Goal: Task Accomplishment & Management: Use online tool/utility

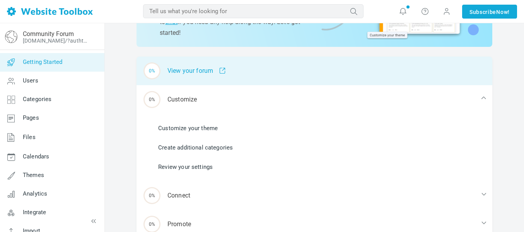
scroll to position [84, 0]
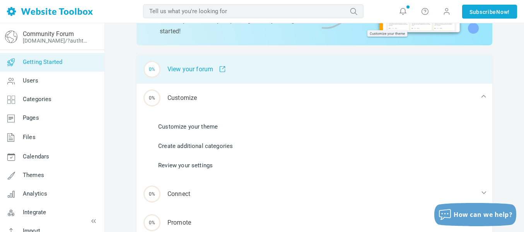
click at [178, 59] on div "0% View your forum" at bounding box center [314, 69] width 356 height 29
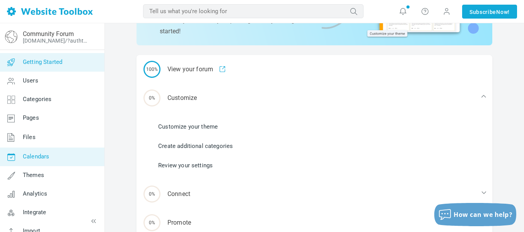
scroll to position [0, 0]
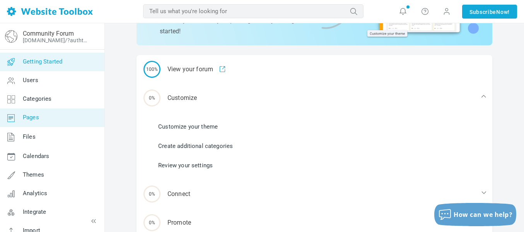
click at [46, 111] on link "Pages" at bounding box center [52, 117] width 105 height 19
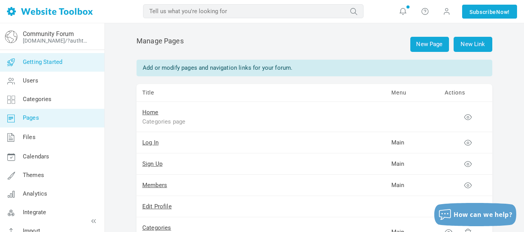
click at [52, 65] on span "Getting Started" at bounding box center [42, 61] width 39 height 7
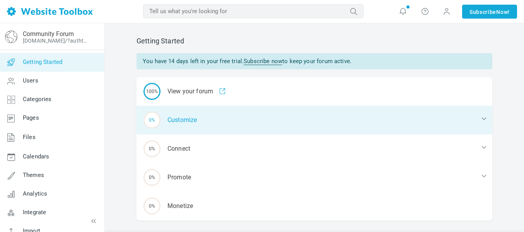
click at [175, 125] on div "0% Customize" at bounding box center [314, 120] width 356 height 29
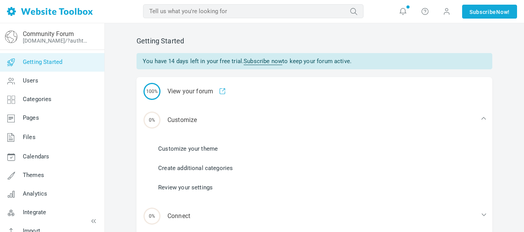
click at [172, 148] on link "Customize your theme" at bounding box center [188, 148] width 60 height 9
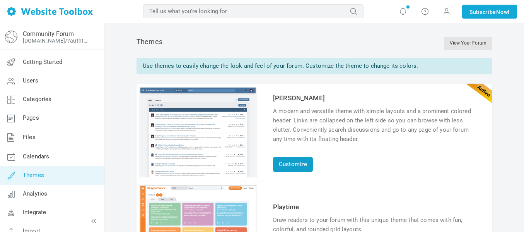
click at [298, 165] on link "Customize" at bounding box center [293, 164] width 40 height 15
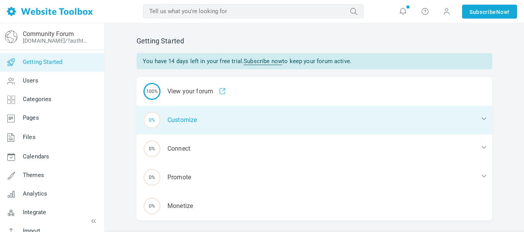
click at [199, 128] on div "0% Customize" at bounding box center [314, 120] width 356 height 29
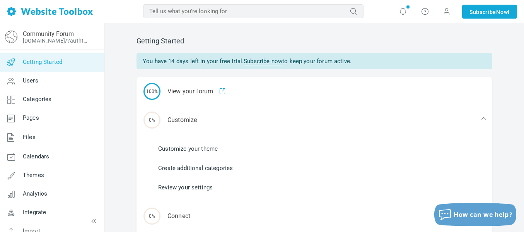
click at [191, 186] on link "Review your settings" at bounding box center [185, 187] width 55 height 9
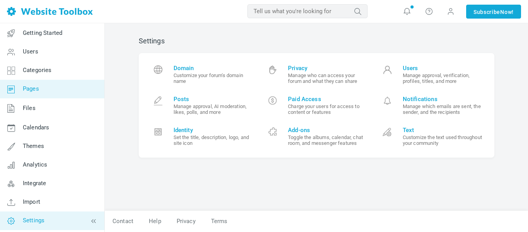
scroll to position [30, 0]
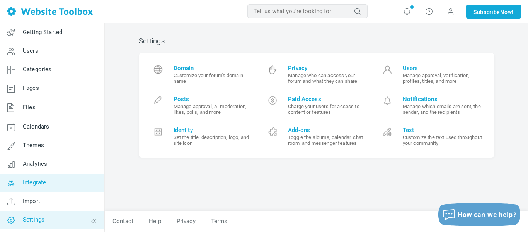
click at [31, 185] on span "Integrate" at bounding box center [34, 182] width 23 height 7
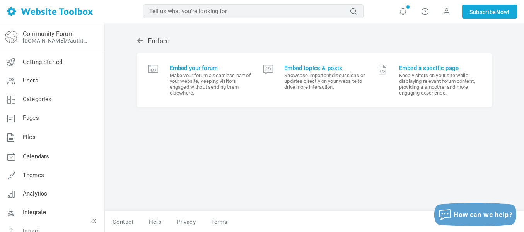
click at [177, 63] on link "Embed your forum Make your forum a seamless part of your website, keeping visit…" at bounding box center [199, 80] width 115 height 43
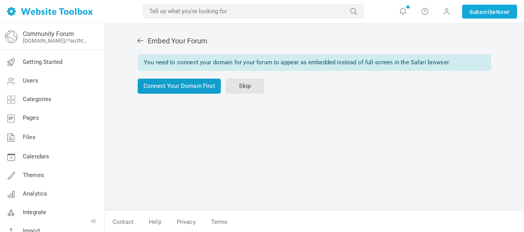
click at [187, 89] on link "Connect Your Domain First" at bounding box center [179, 85] width 83 height 15
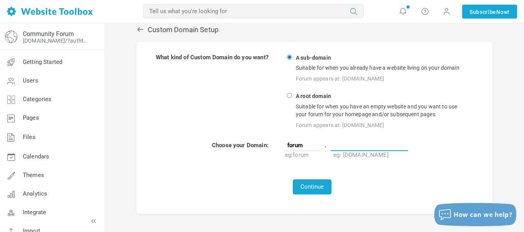
scroll to position [14, 0]
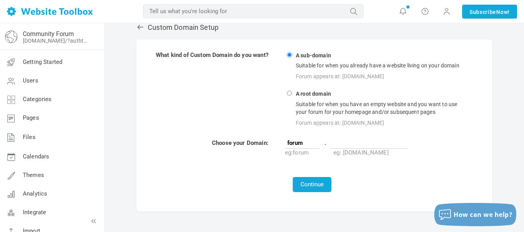
click at [139, 32] on h2 "Custom Domain Setup" at bounding box center [314, 27] width 356 height 9
click at [139, 29] on icon at bounding box center [140, 27] width 6 height 5
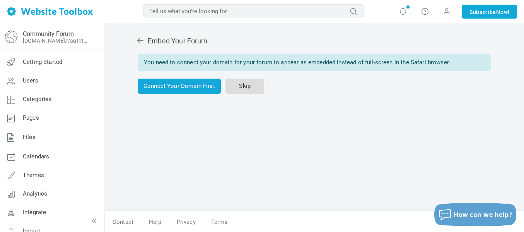
click at [257, 89] on link "Skip" at bounding box center [244, 85] width 39 height 15
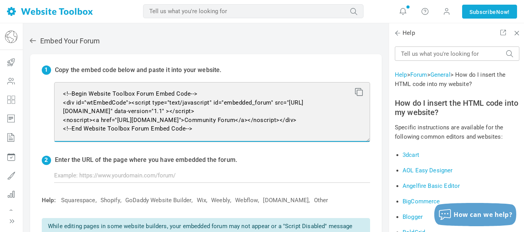
drag, startPoint x: 276, startPoint y: 134, endPoint x: 52, endPoint y: 78, distance: 230.9
click at [52, 78] on div "1 Copy the embed code below and paste it into your website. <!--Begin Website T…" at bounding box center [205, 154] width 351 height 201
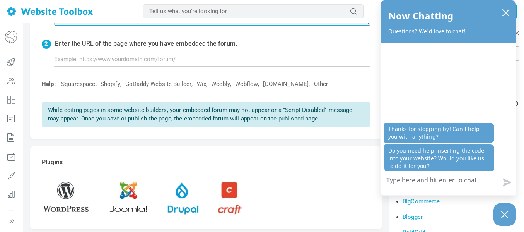
scroll to position [117, 0]
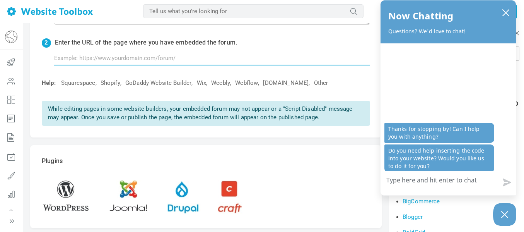
click at [114, 62] on input "text" at bounding box center [212, 58] width 316 height 15
paste input "https://sites.google.com/view/forrumm/home"
type input "https://sites.google.com/view/forrumm/home"
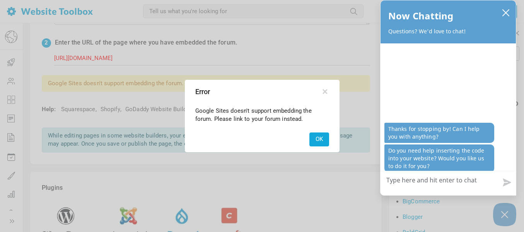
click at [325, 141] on button "OK" at bounding box center [319, 139] width 20 height 14
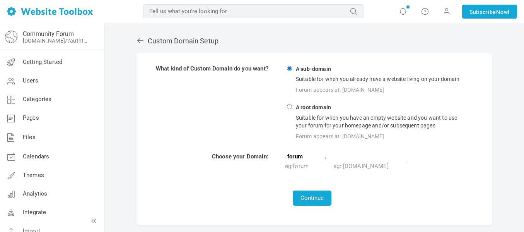
scroll to position [14, 0]
